Goal: Transaction & Acquisition: Purchase product/service

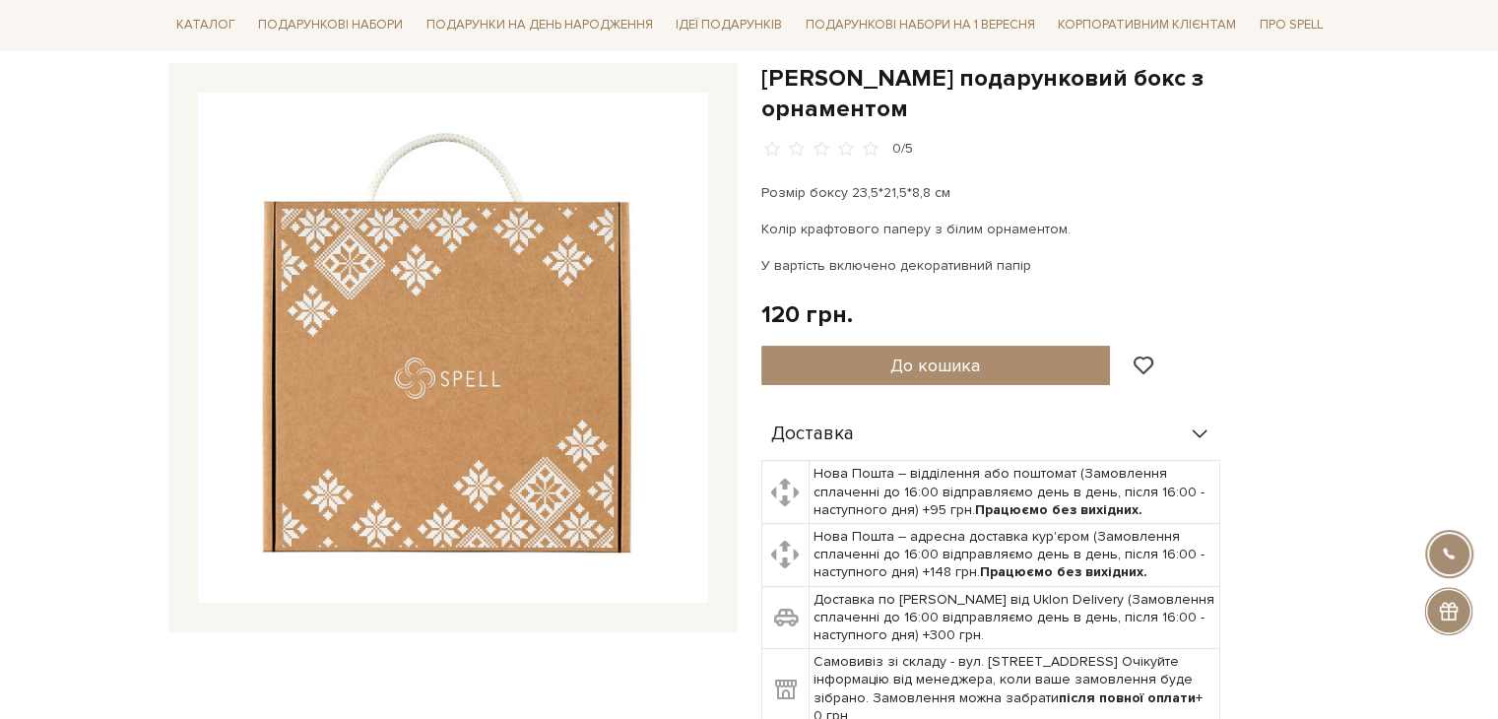
click at [437, 376] on img at bounding box center [453, 348] width 510 height 510
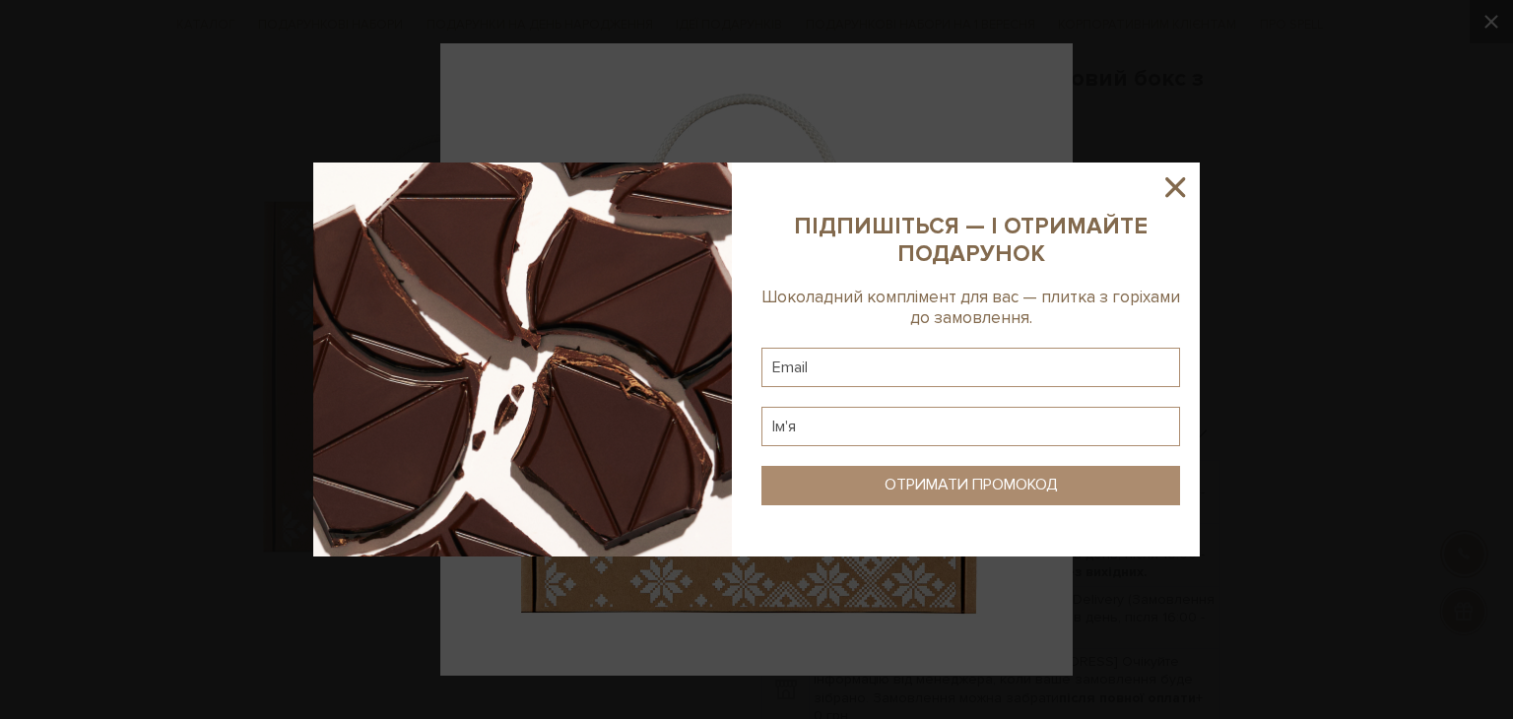
drag, startPoint x: 433, startPoint y: 374, endPoint x: 1162, endPoint y: 180, distance: 754.3
click at [1162, 180] on icon at bounding box center [1174, 186] width 33 height 33
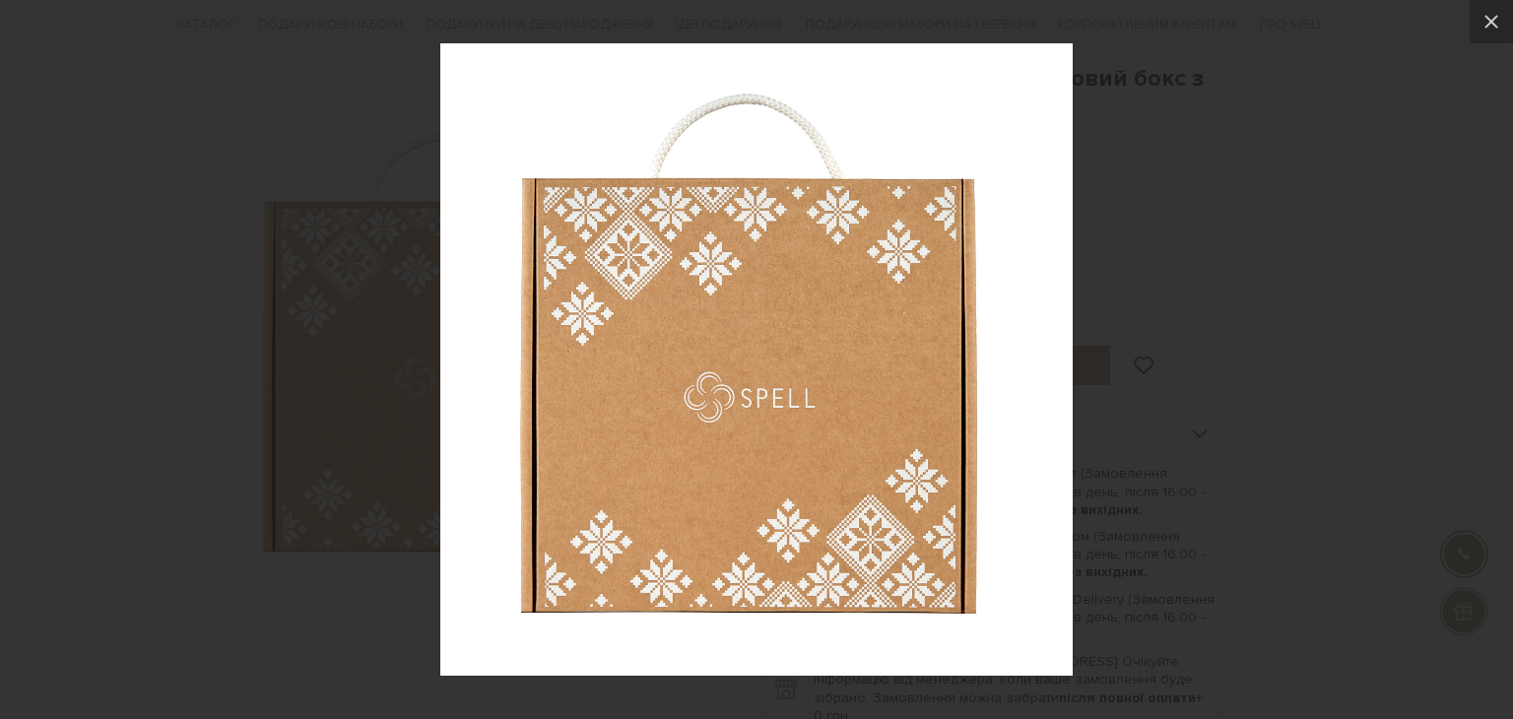
click at [799, 288] on img at bounding box center [756, 359] width 632 height 632
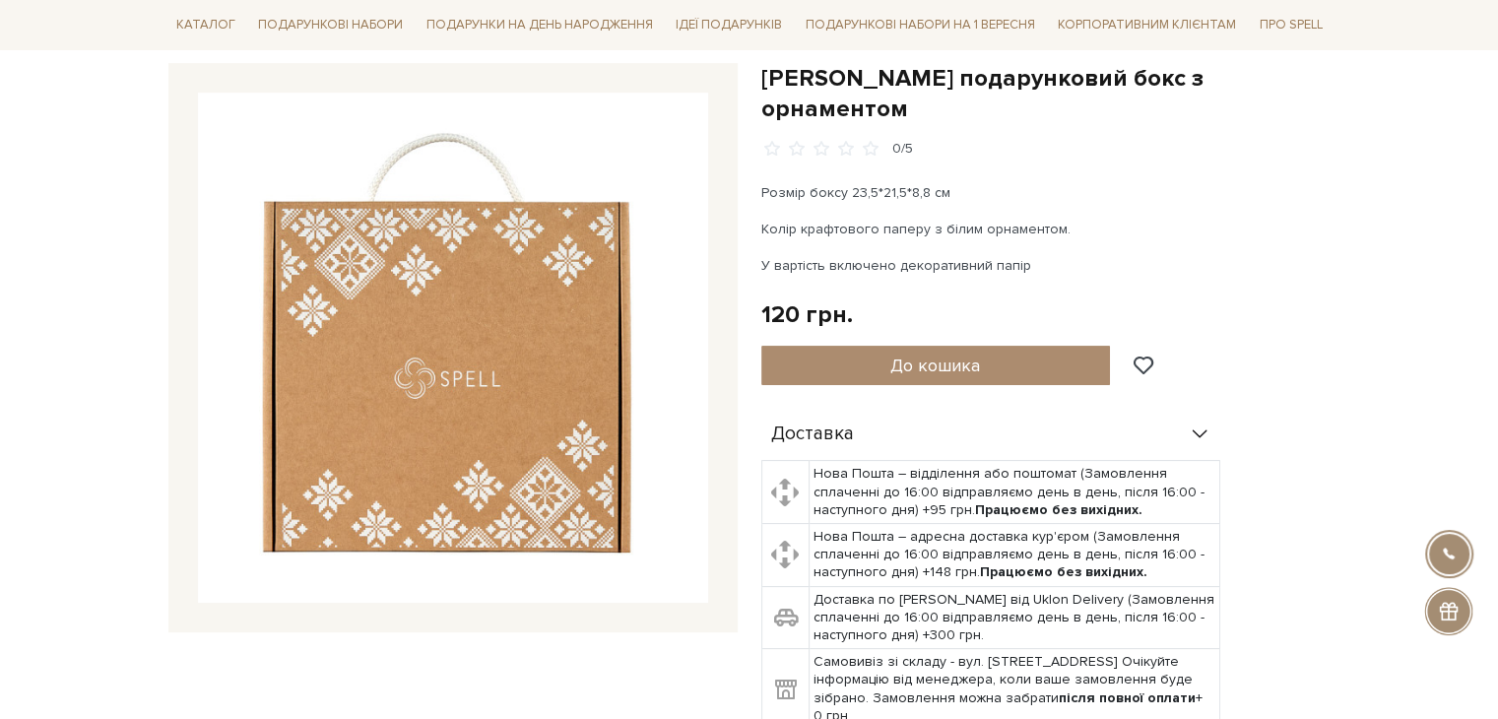
click at [462, 366] on img at bounding box center [453, 348] width 510 height 510
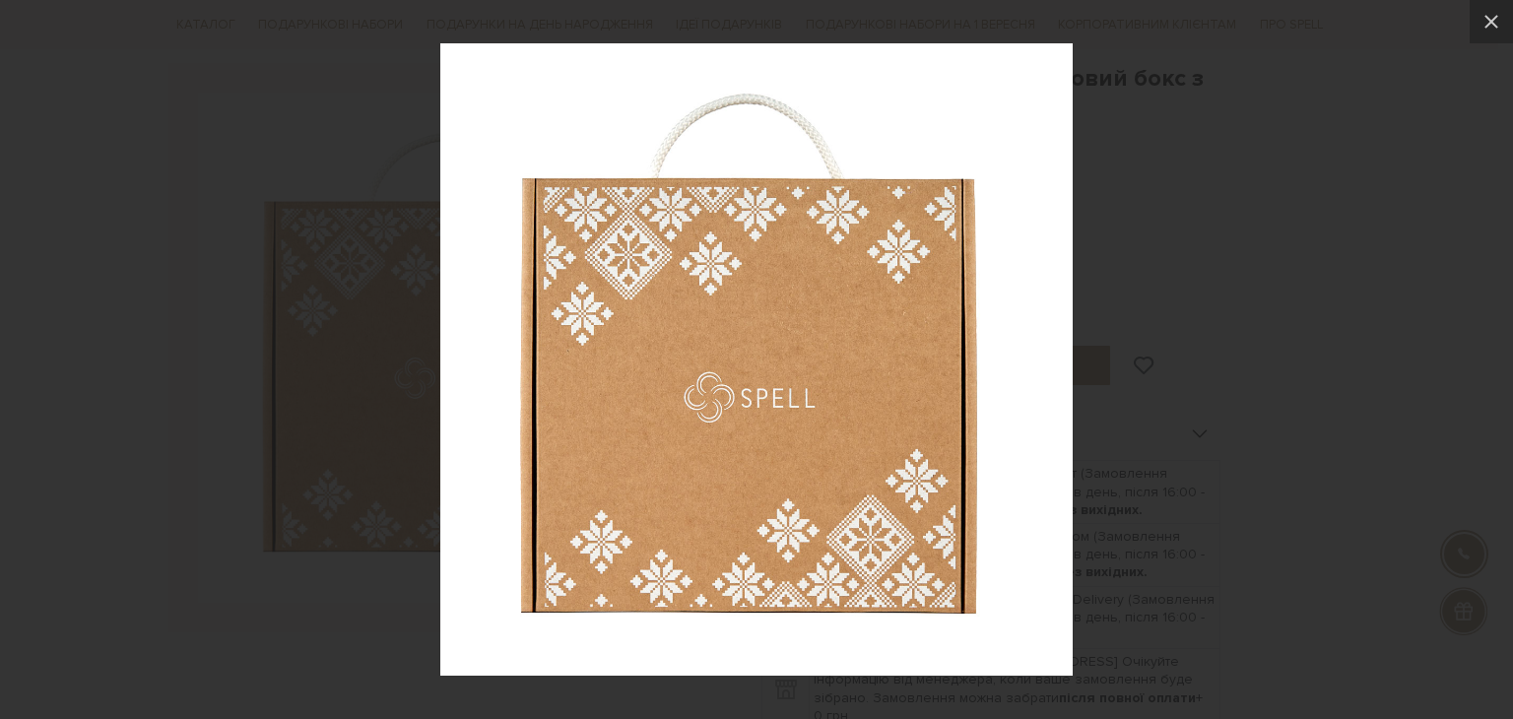
click at [264, 100] on div at bounding box center [756, 359] width 1513 height 719
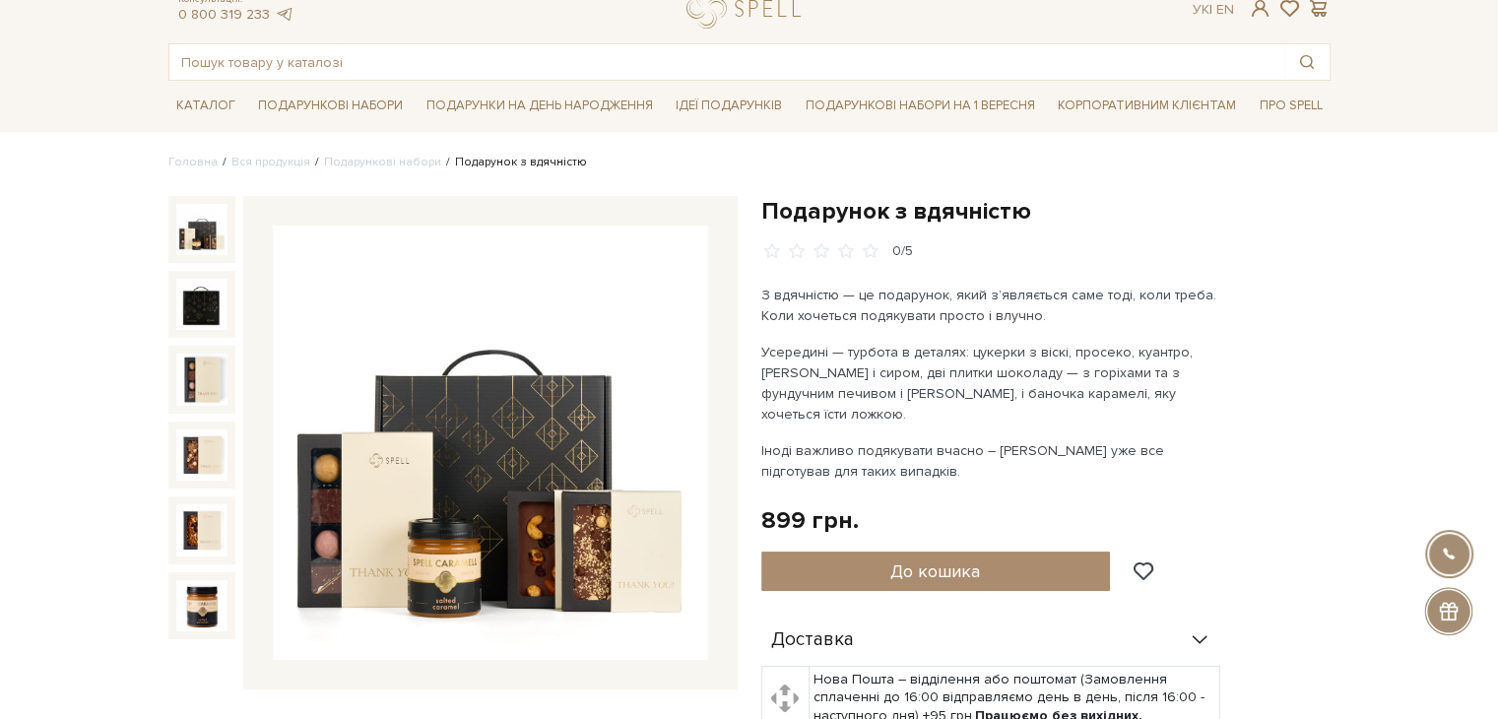
scroll to position [99, 0]
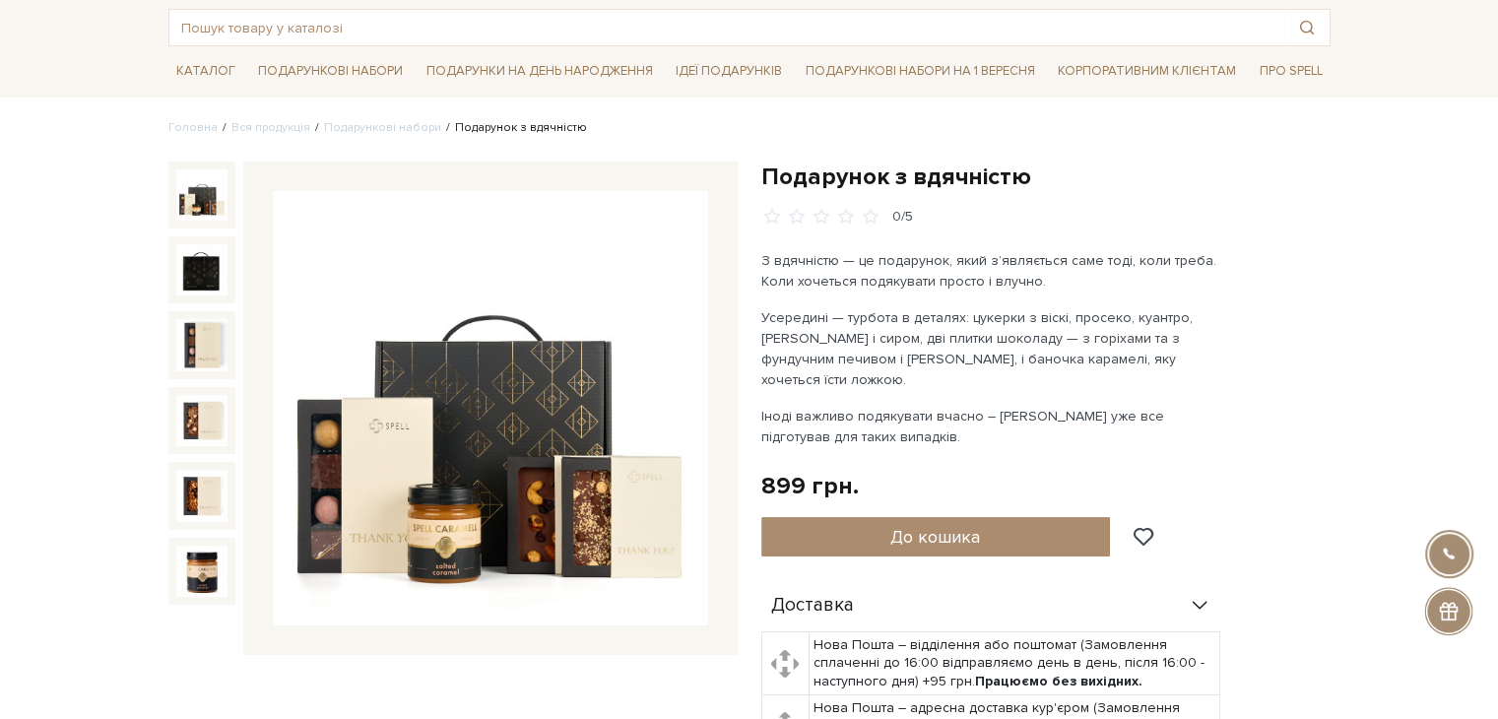
click at [507, 471] on img at bounding box center [490, 408] width 435 height 435
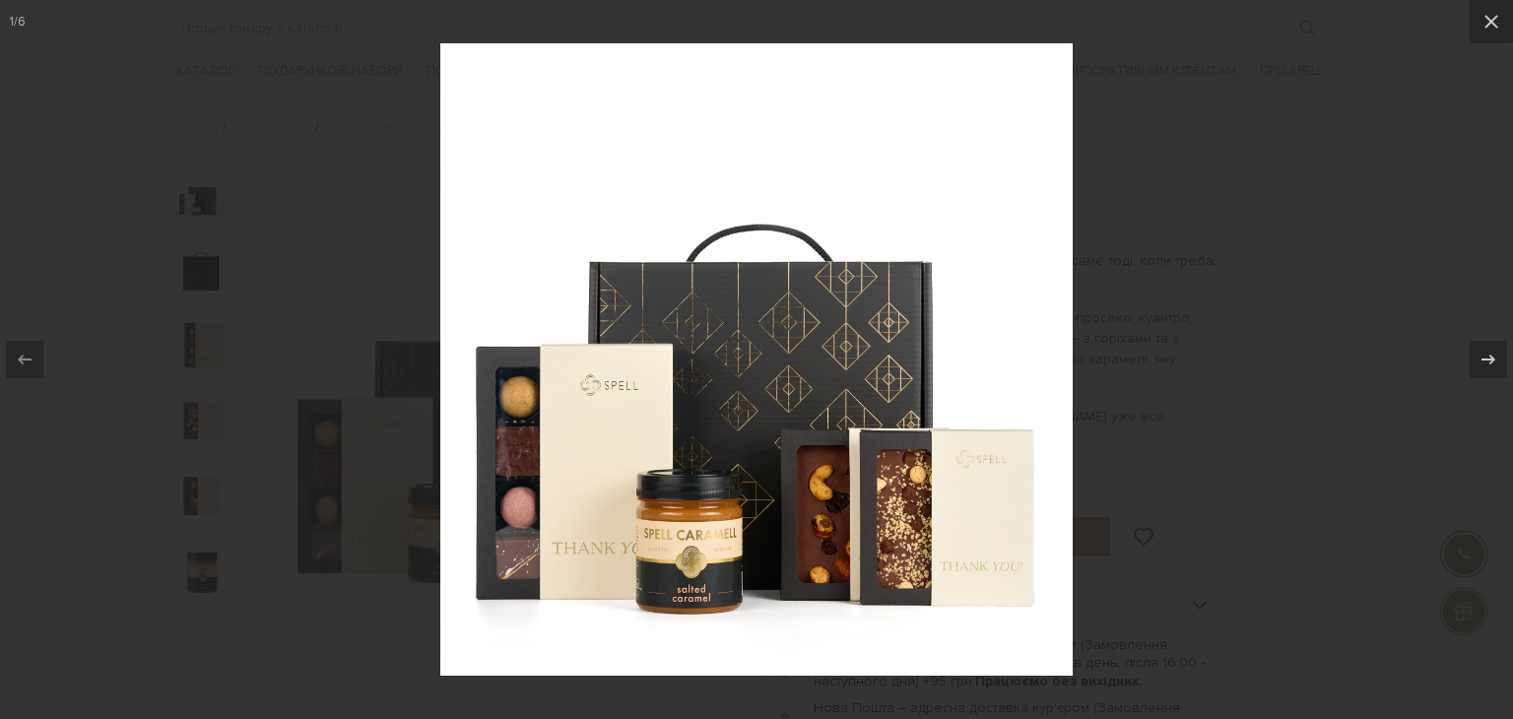
click at [1358, 111] on div at bounding box center [756, 359] width 1513 height 719
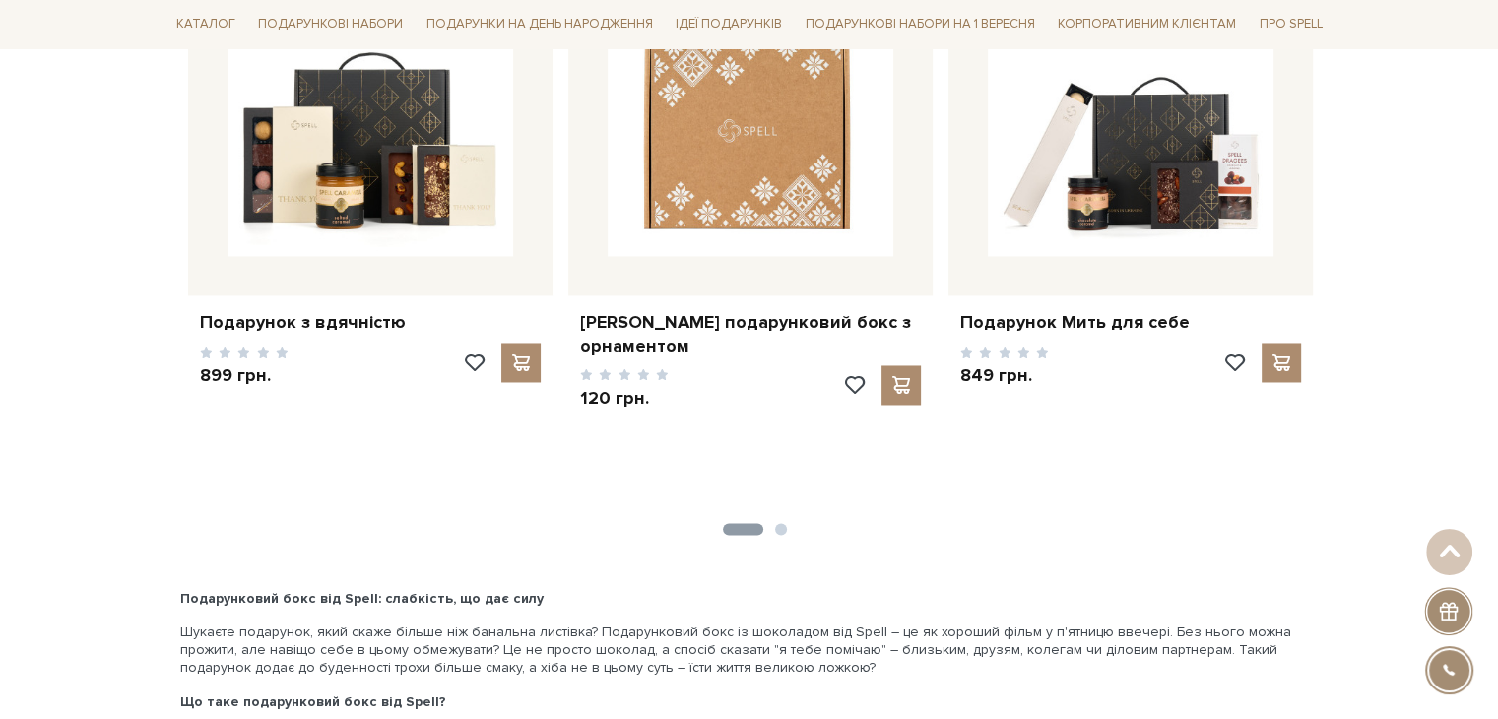
scroll to position [3014, 0]
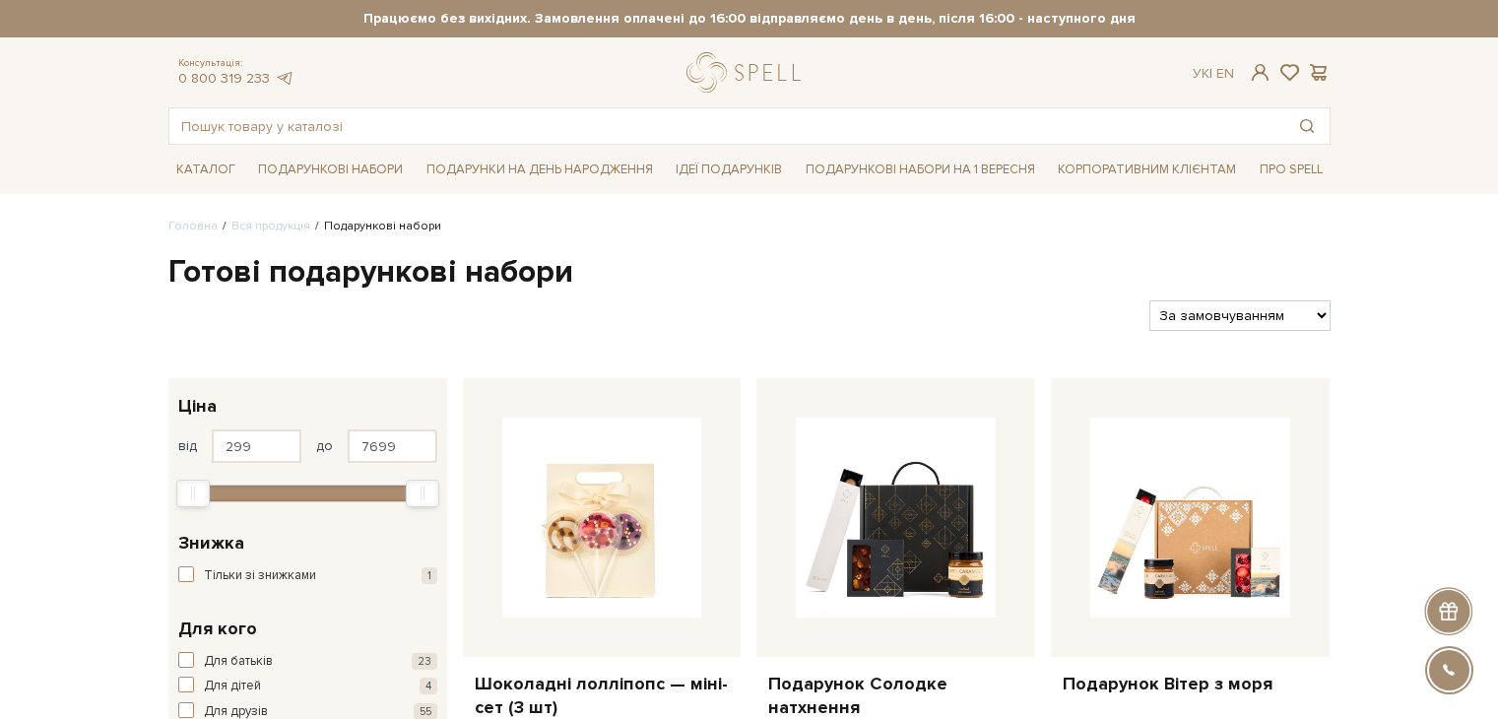
select select "https://spellchocolate.com/our-productions/podarunkovi-box/?sort=p.price&order=…"
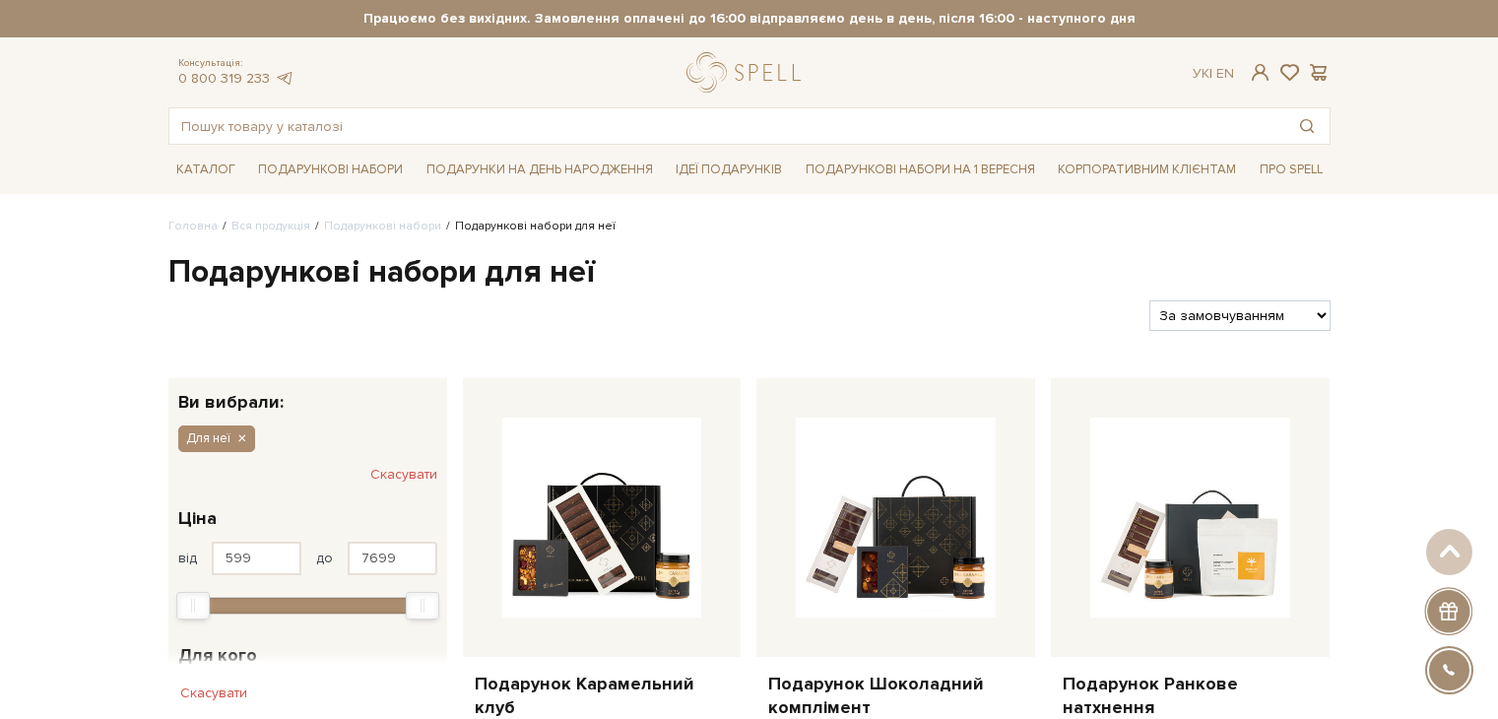
select select "[URL][DOMAIN_NAME]"
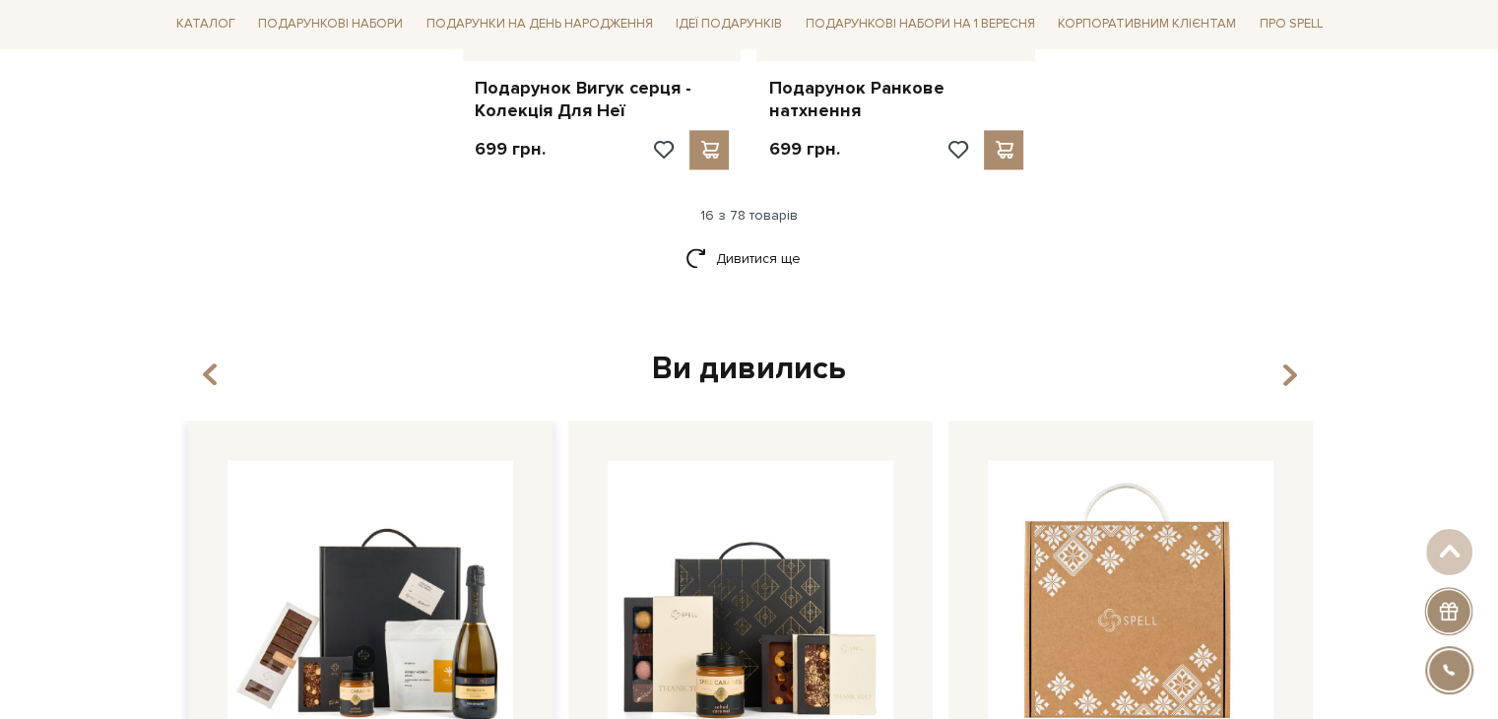
scroll to position [2886, 0]
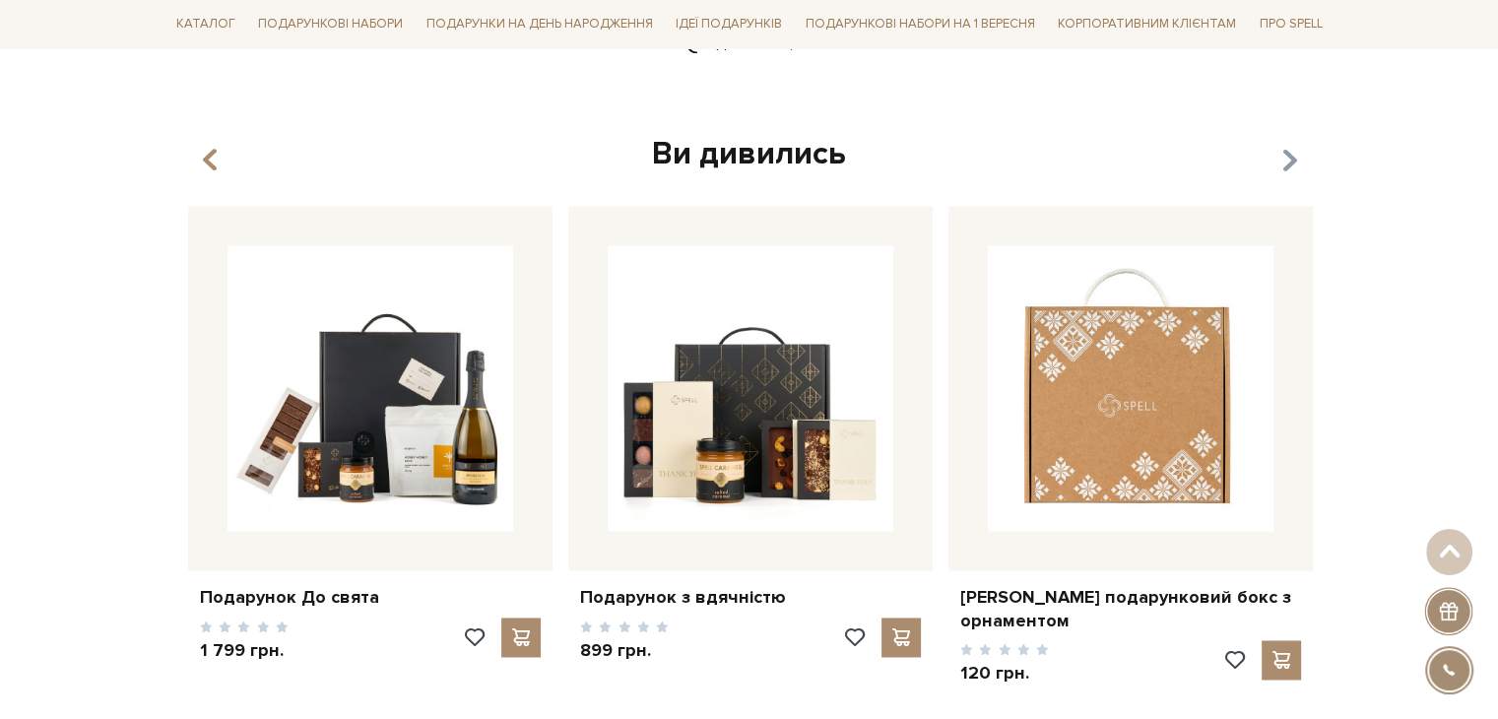
click at [1292, 144] on icon "button" at bounding box center [1289, 160] width 17 height 33
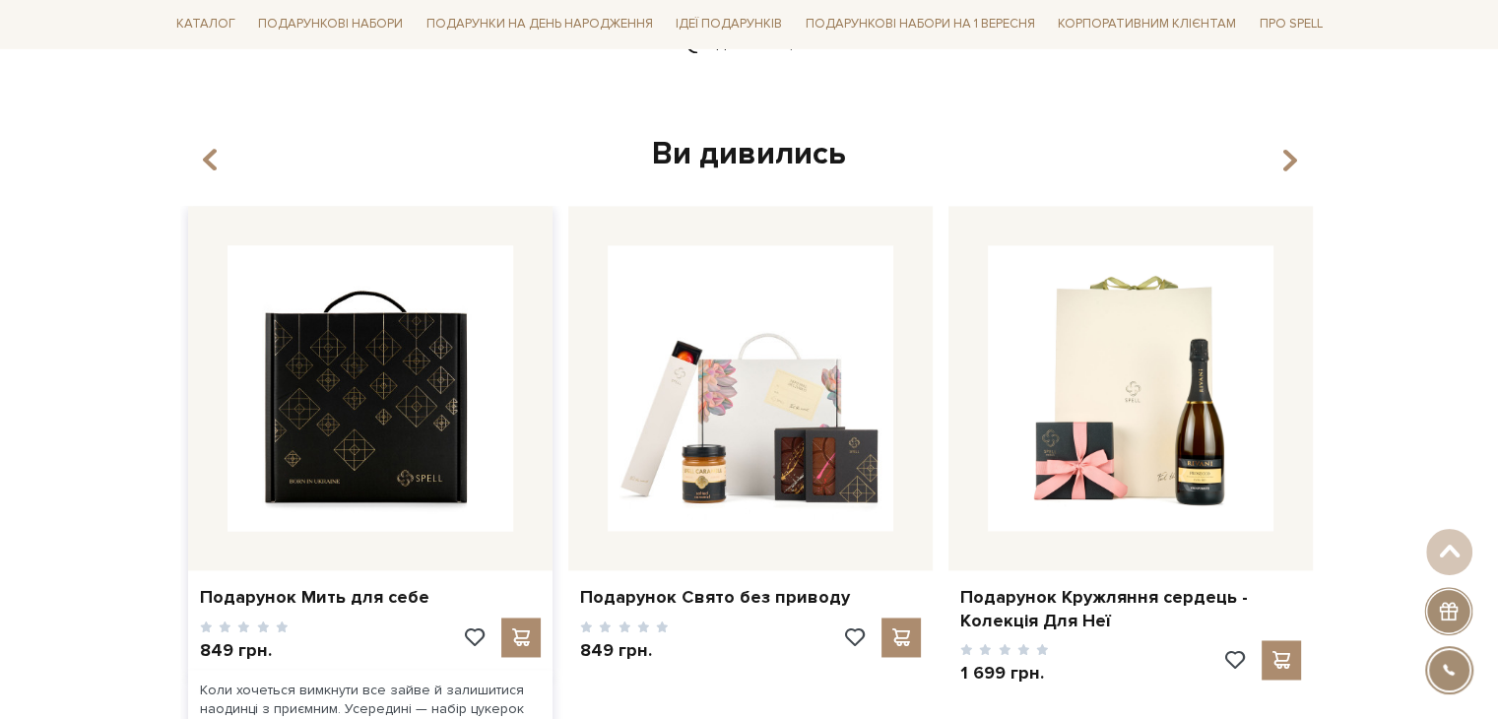
click at [387, 374] on img at bounding box center [371, 388] width 286 height 286
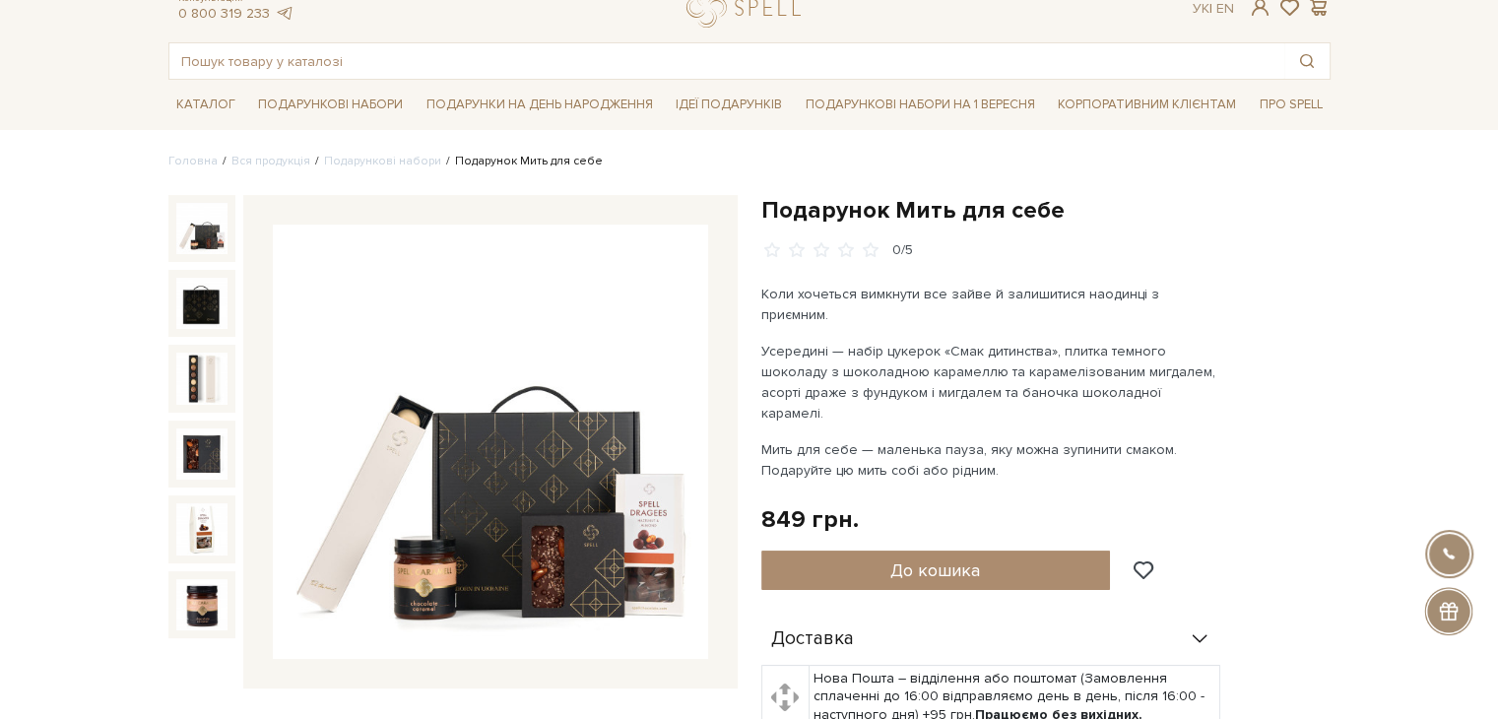
scroll to position [99, 0]
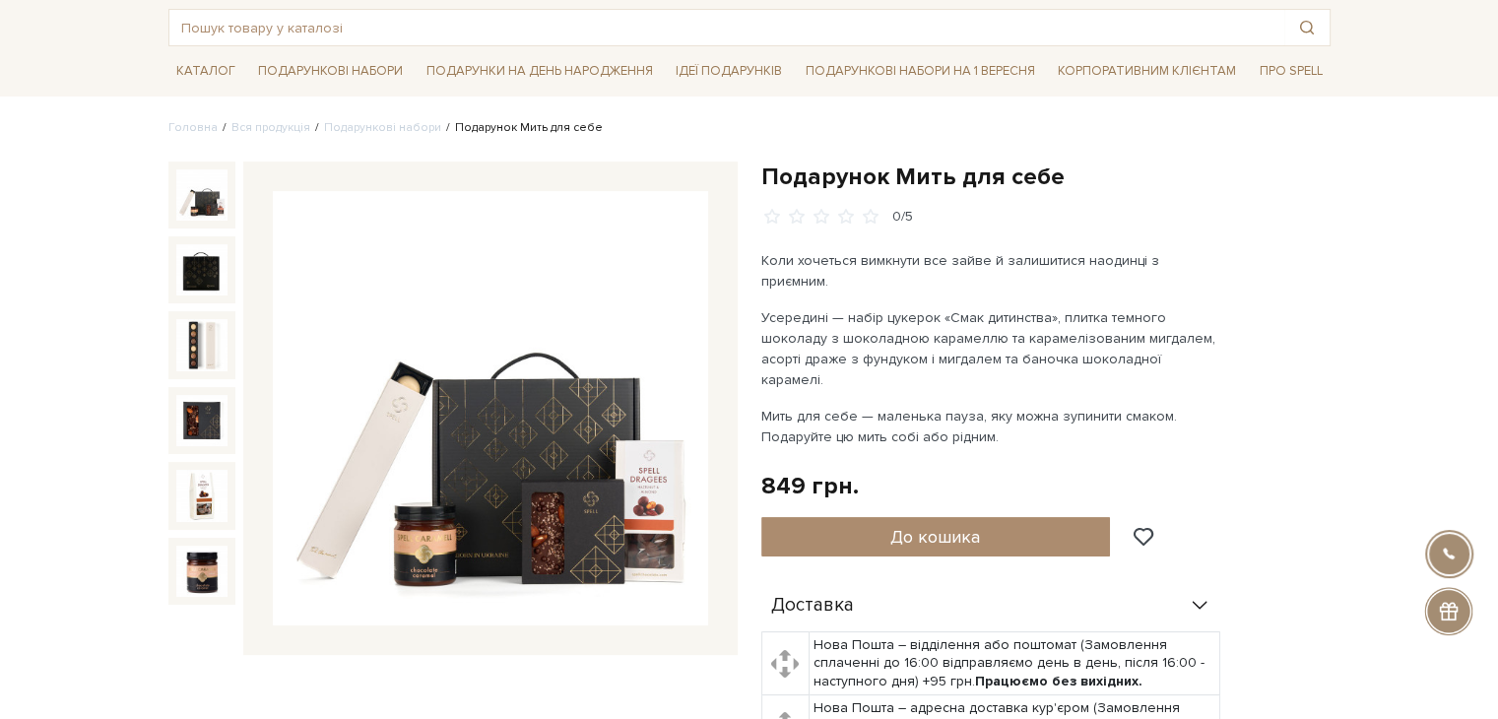
click at [543, 383] on img at bounding box center [490, 408] width 435 height 435
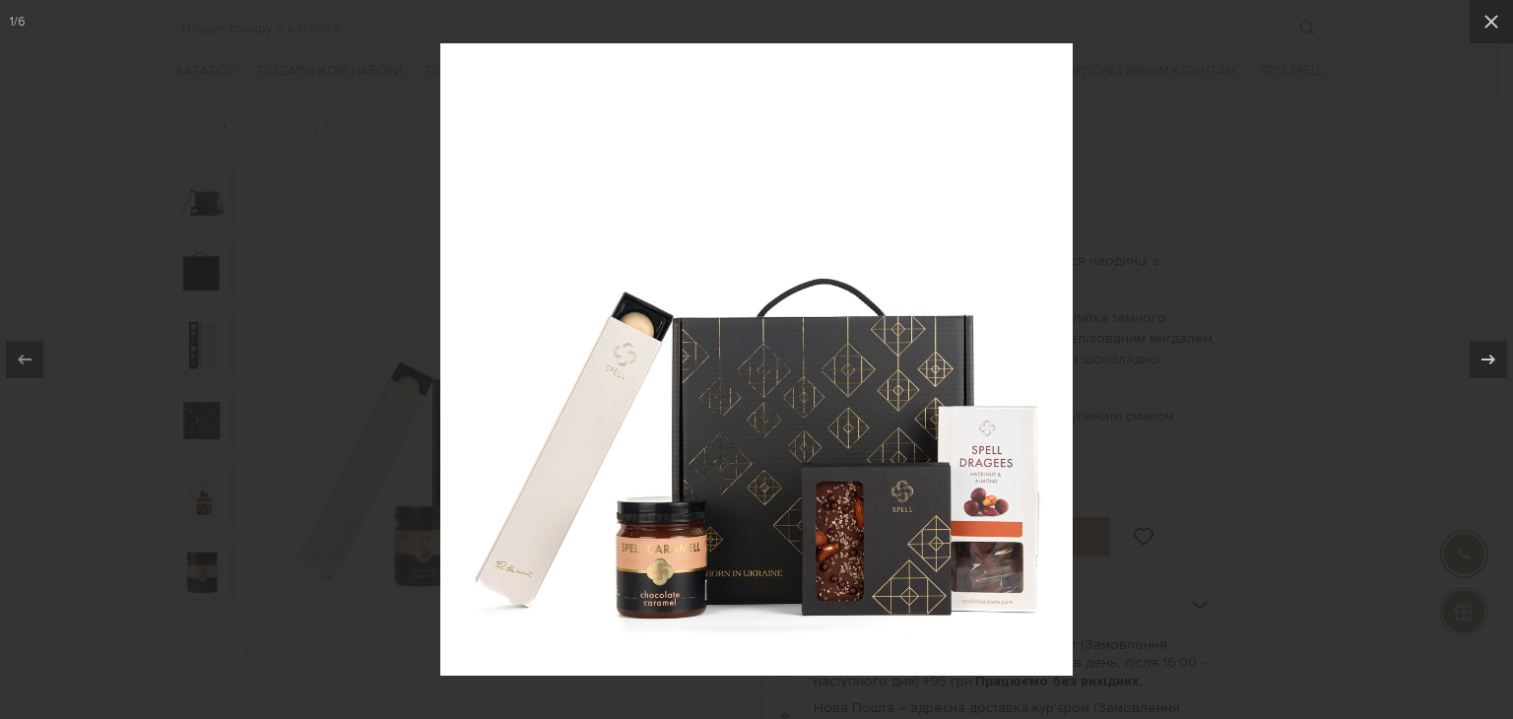
click at [1178, 242] on div at bounding box center [756, 359] width 1513 height 719
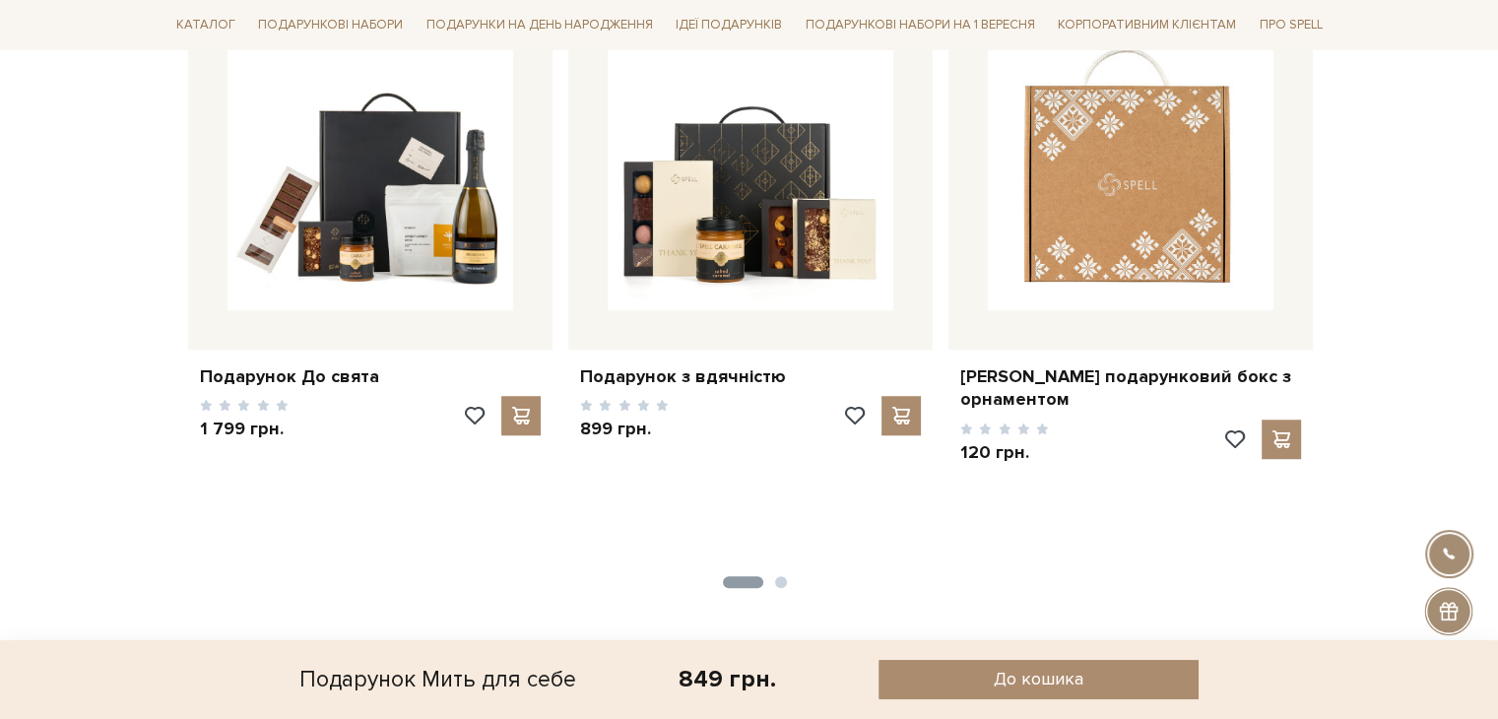
scroll to position [985, 0]
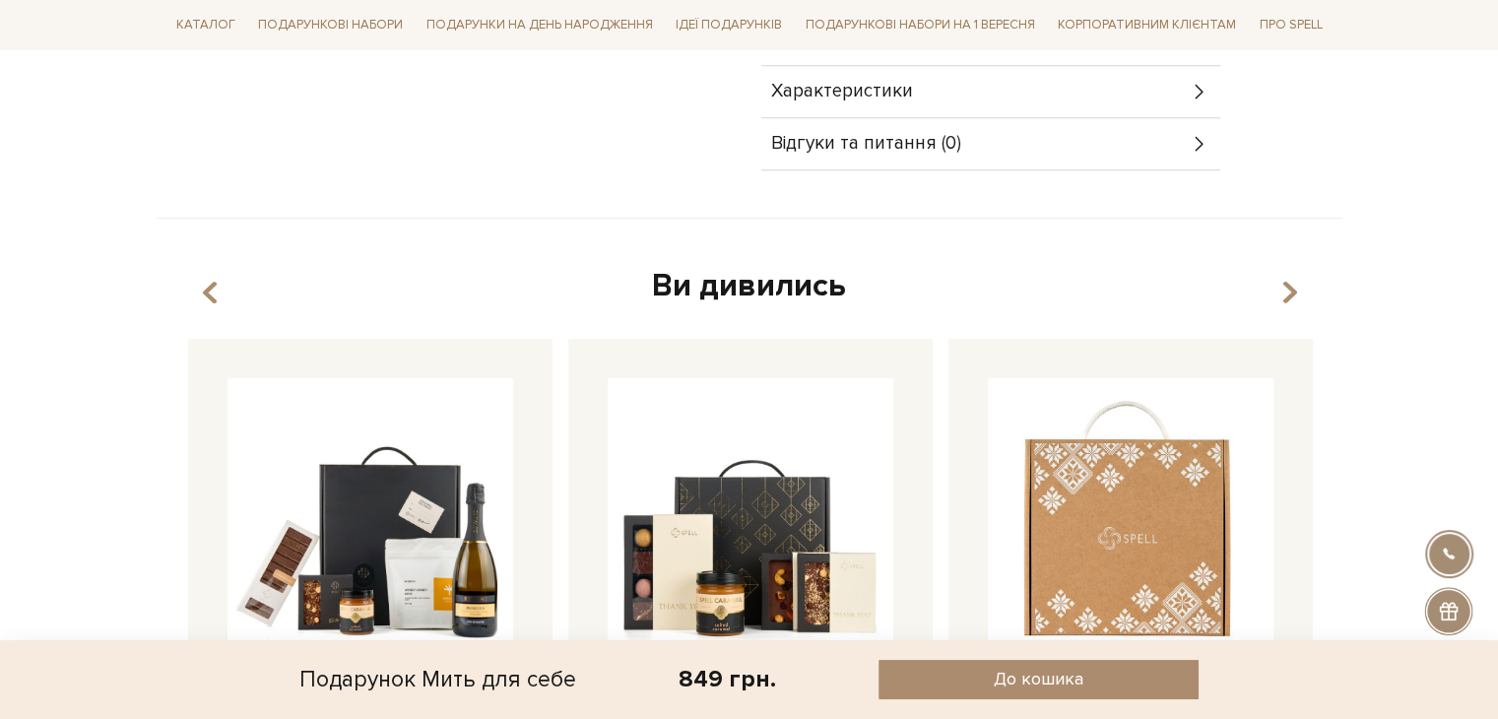
click at [1298, 266] on div "Ви дивились" at bounding box center [749, 286] width 1139 height 41
click at [1286, 276] on icon "button" at bounding box center [1289, 292] width 17 height 33
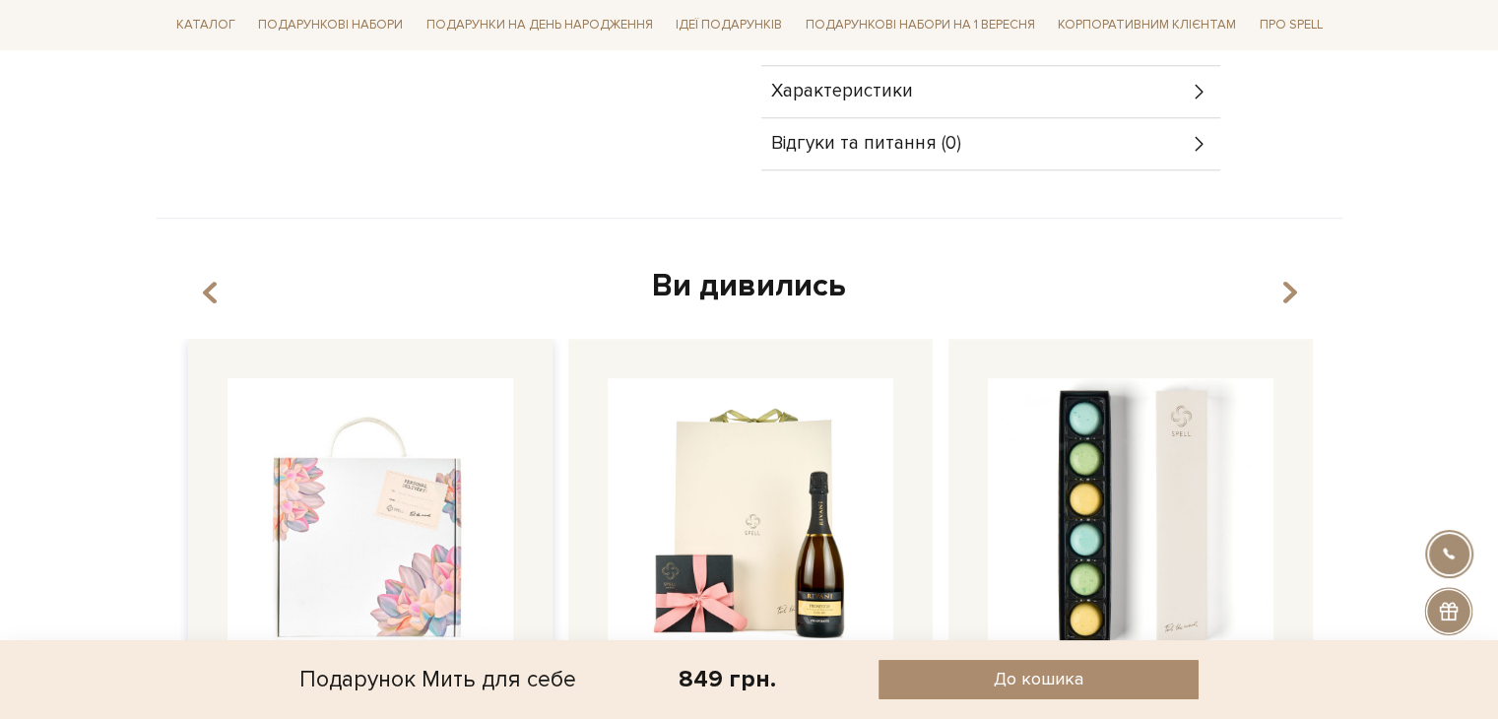
click at [366, 450] on img at bounding box center [371, 521] width 286 height 286
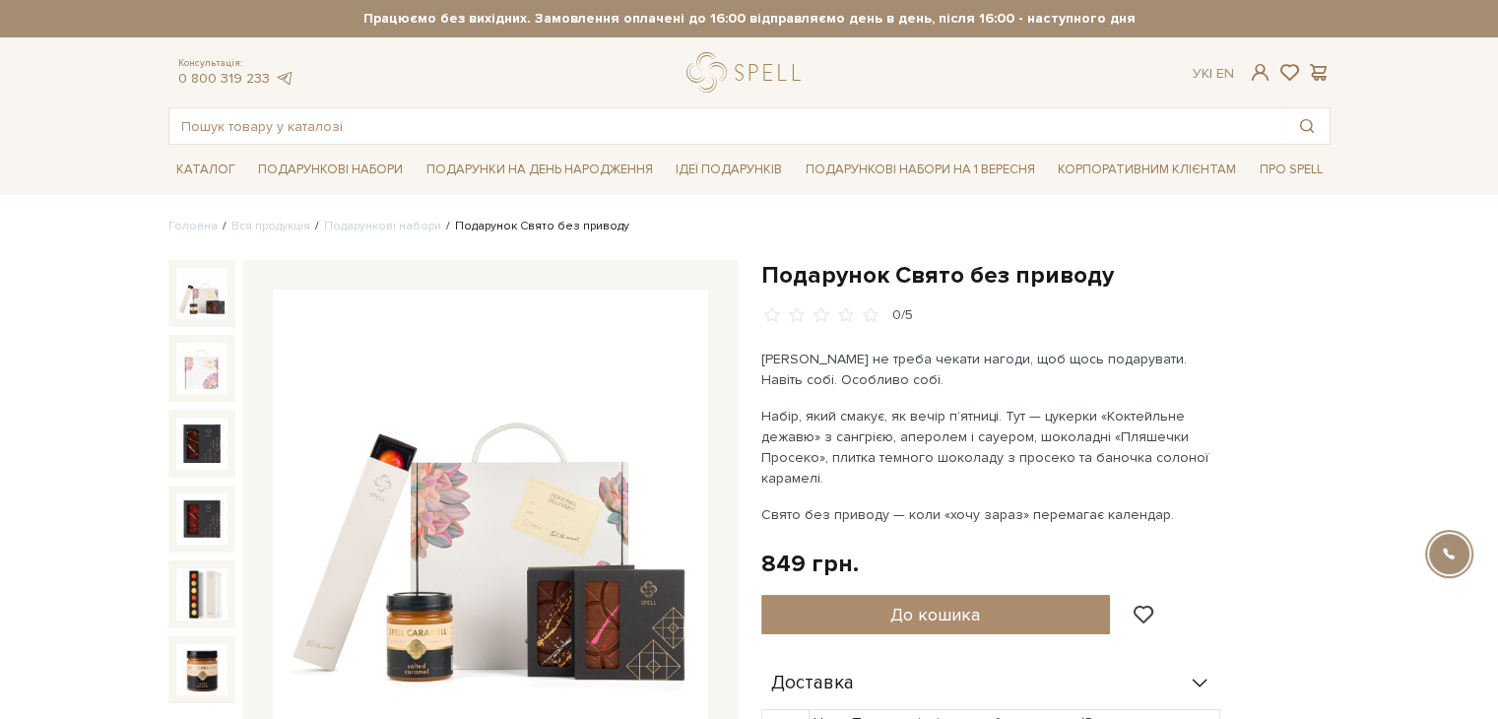
click at [454, 360] on img at bounding box center [490, 507] width 435 height 435
